Goal: Find specific page/section: Find specific page/section

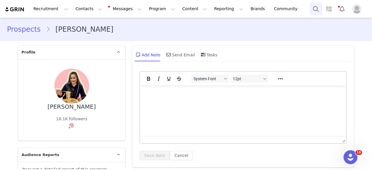
drag, startPoint x: 0, startPoint y: 0, endPoint x: 312, endPoint y: 8, distance: 311.9
click at [312, 8] on button "Search" at bounding box center [315, 8] width 13 height 13
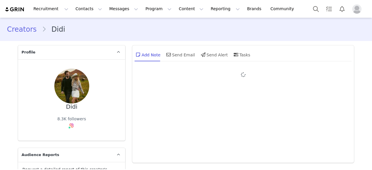
type input "+1 ([GEOGRAPHIC_DATA])"
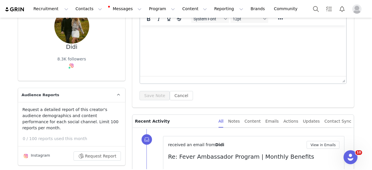
scroll to position [26, 0]
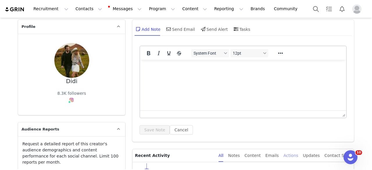
click at [298, 157] on div "Actions" at bounding box center [290, 155] width 15 height 13
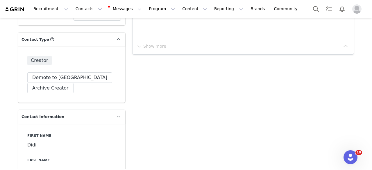
scroll to position [113, 0]
